Goal: Task Accomplishment & Management: Manage account settings

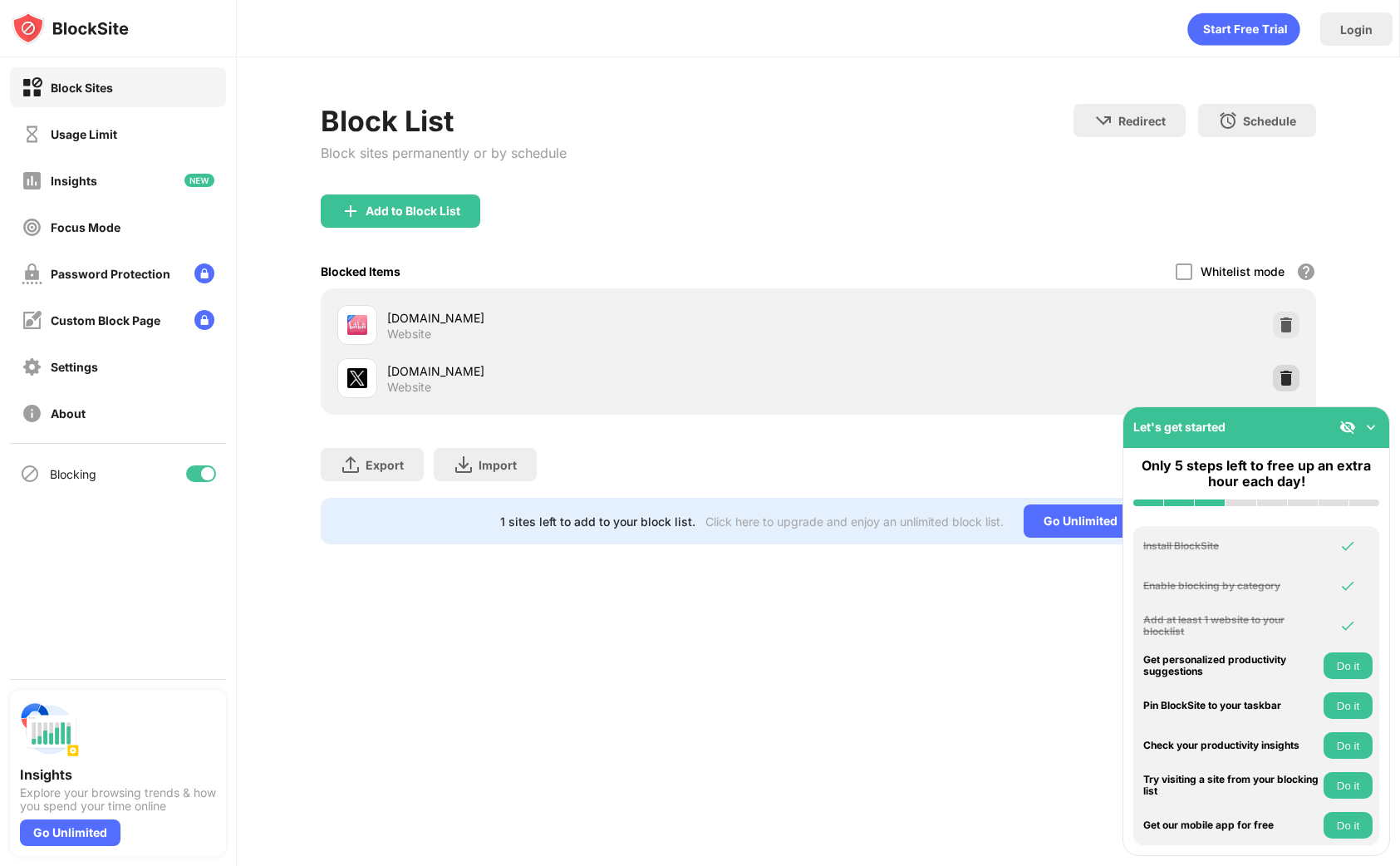
click at [1294, 381] on img at bounding box center [1286, 379] width 17 height 17
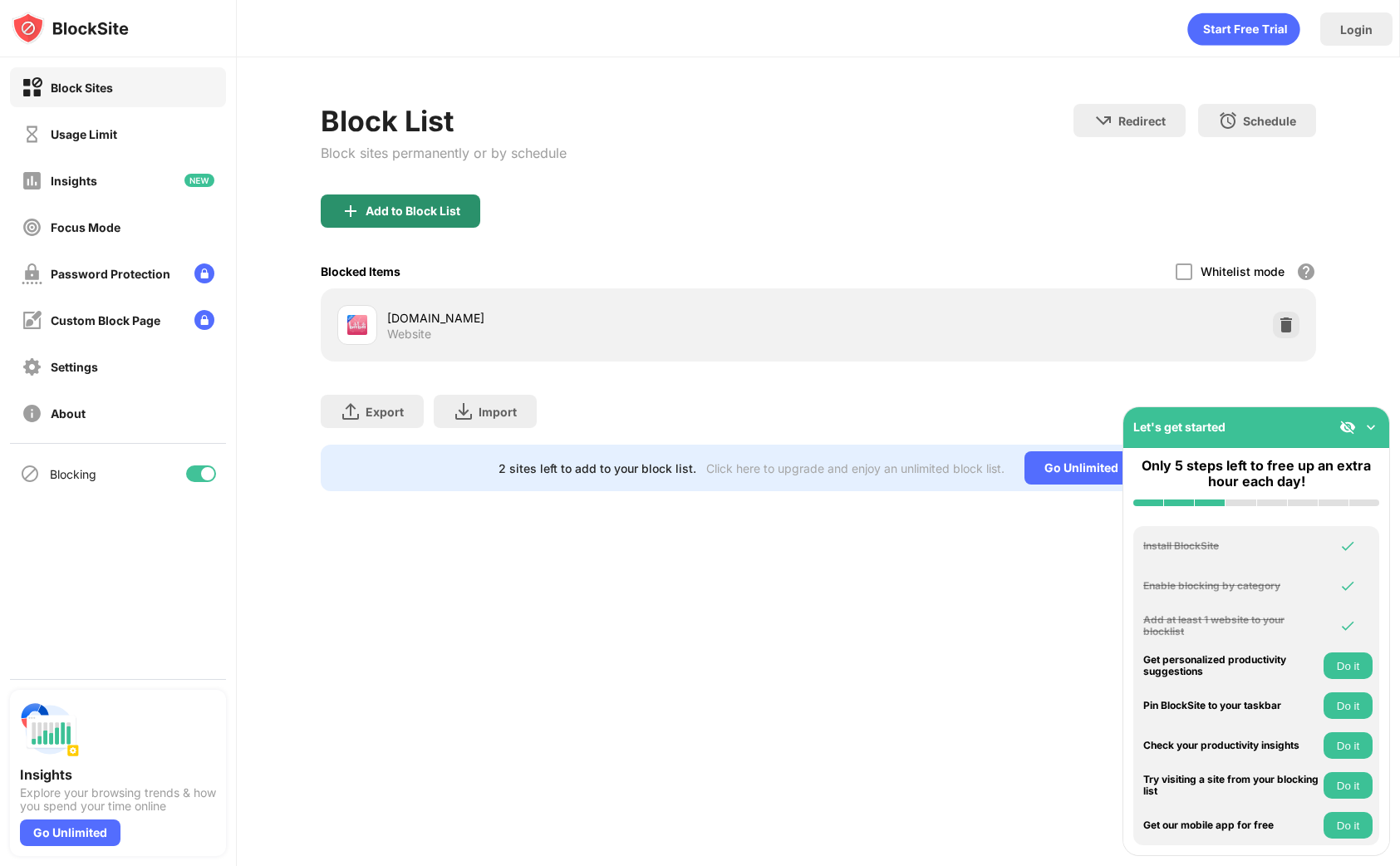
click at [383, 213] on div "Add to Block List" at bounding box center [413, 211] width 95 height 14
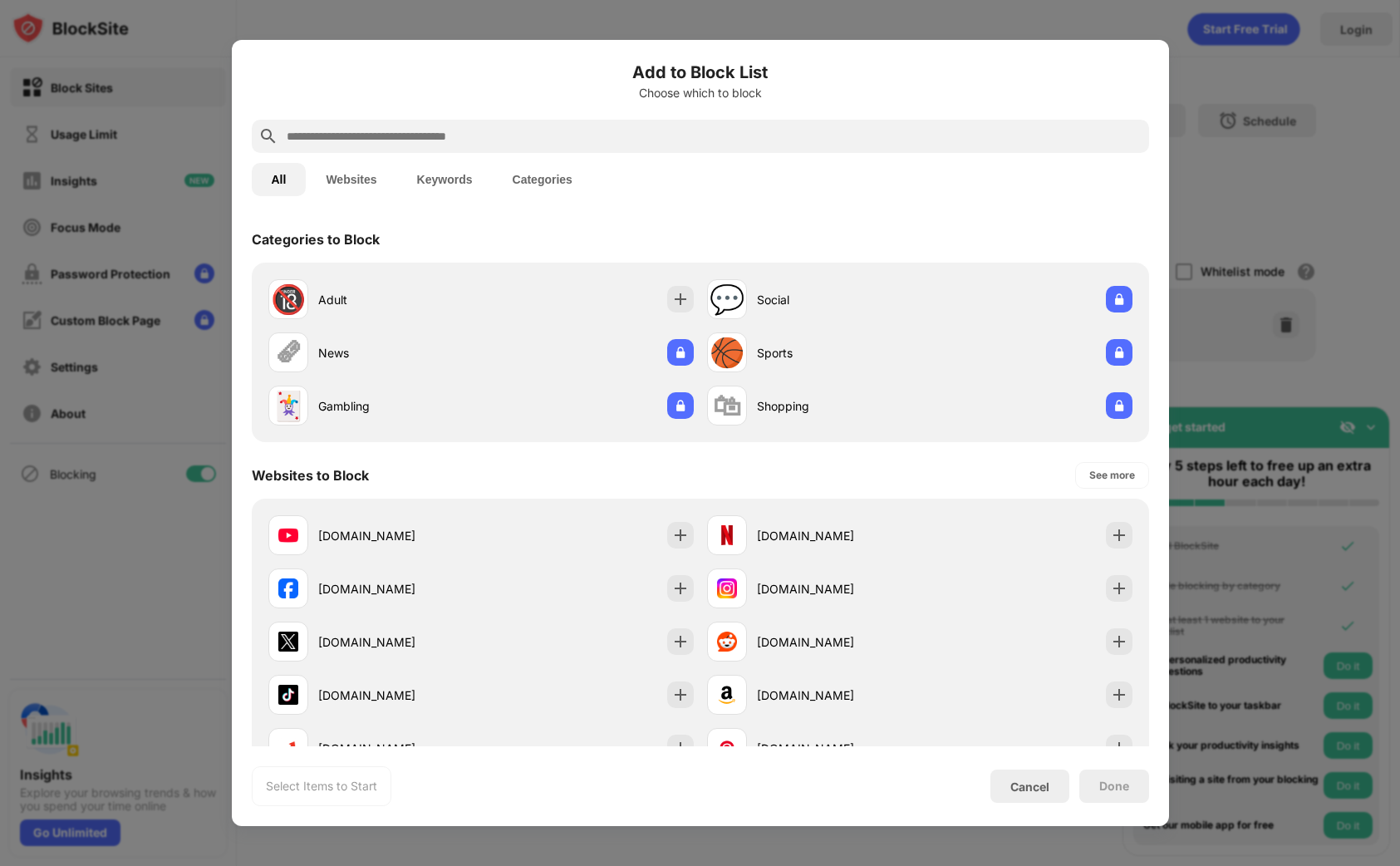
click at [380, 128] on input "text" at bounding box center [714, 136] width 857 height 20
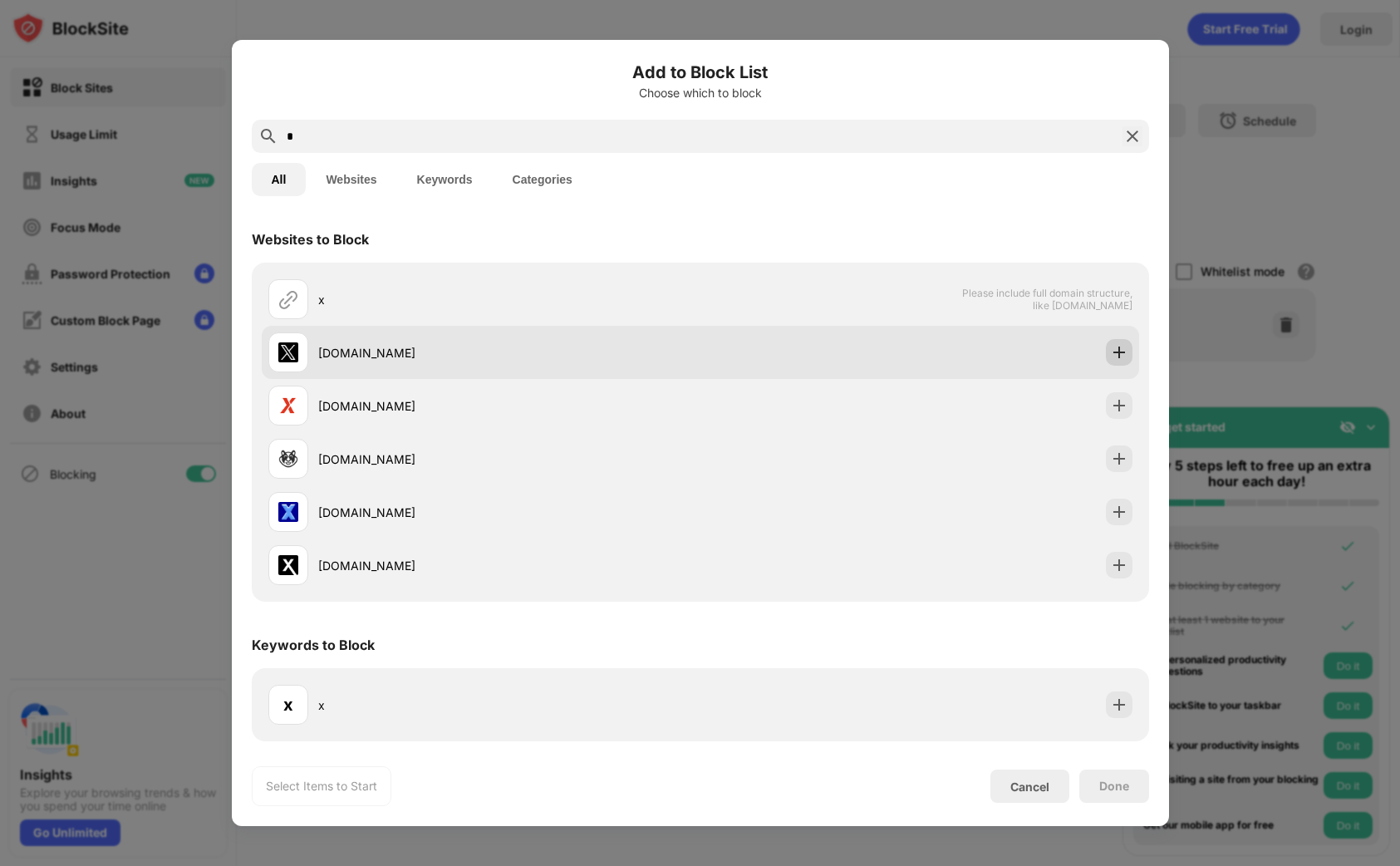
type input "*"
click at [1122, 350] on img at bounding box center [1120, 352] width 17 height 17
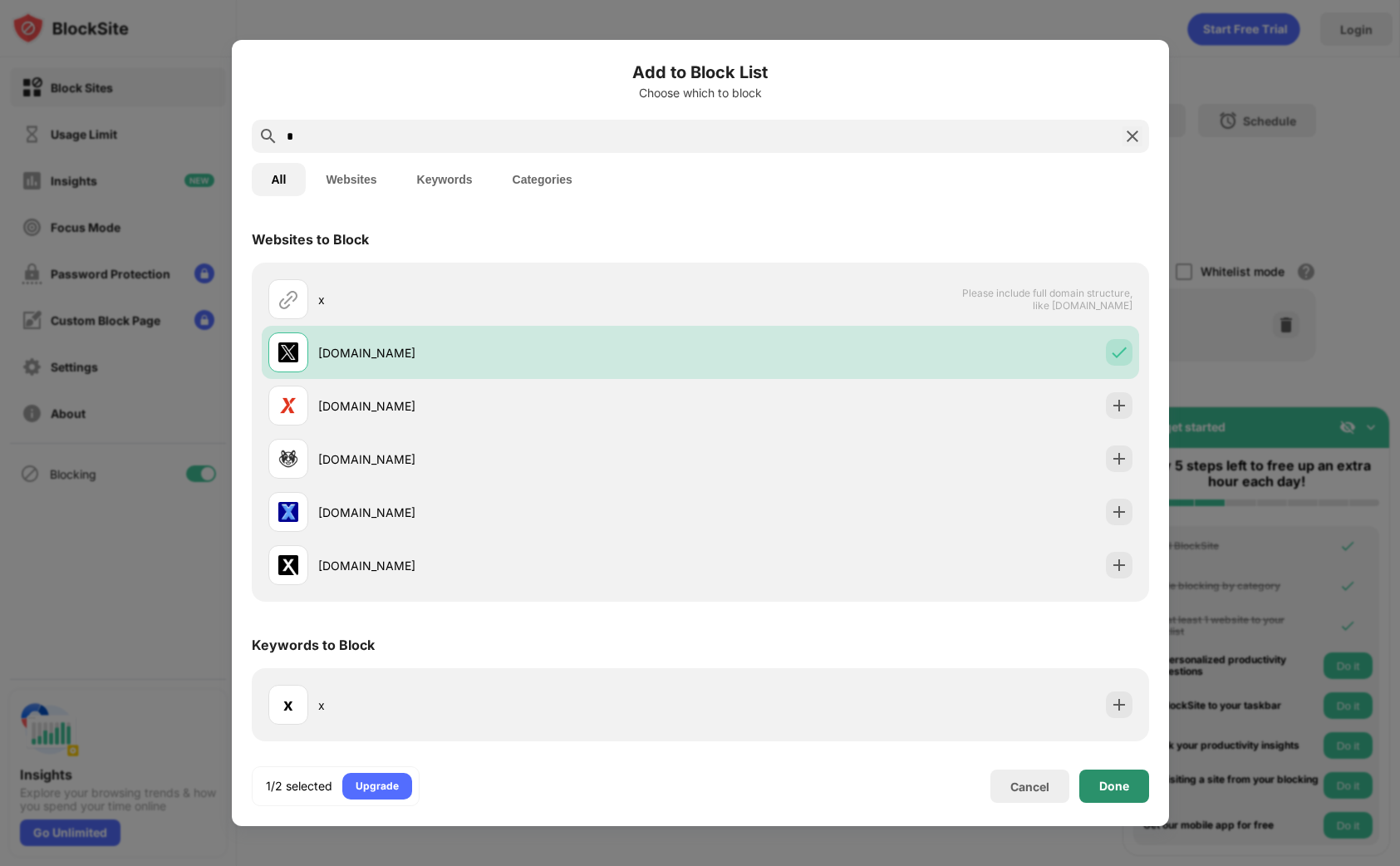
click at [1107, 791] on div "Done" at bounding box center [1114, 786] width 30 height 14
